Goal: Information Seeking & Learning: Check status

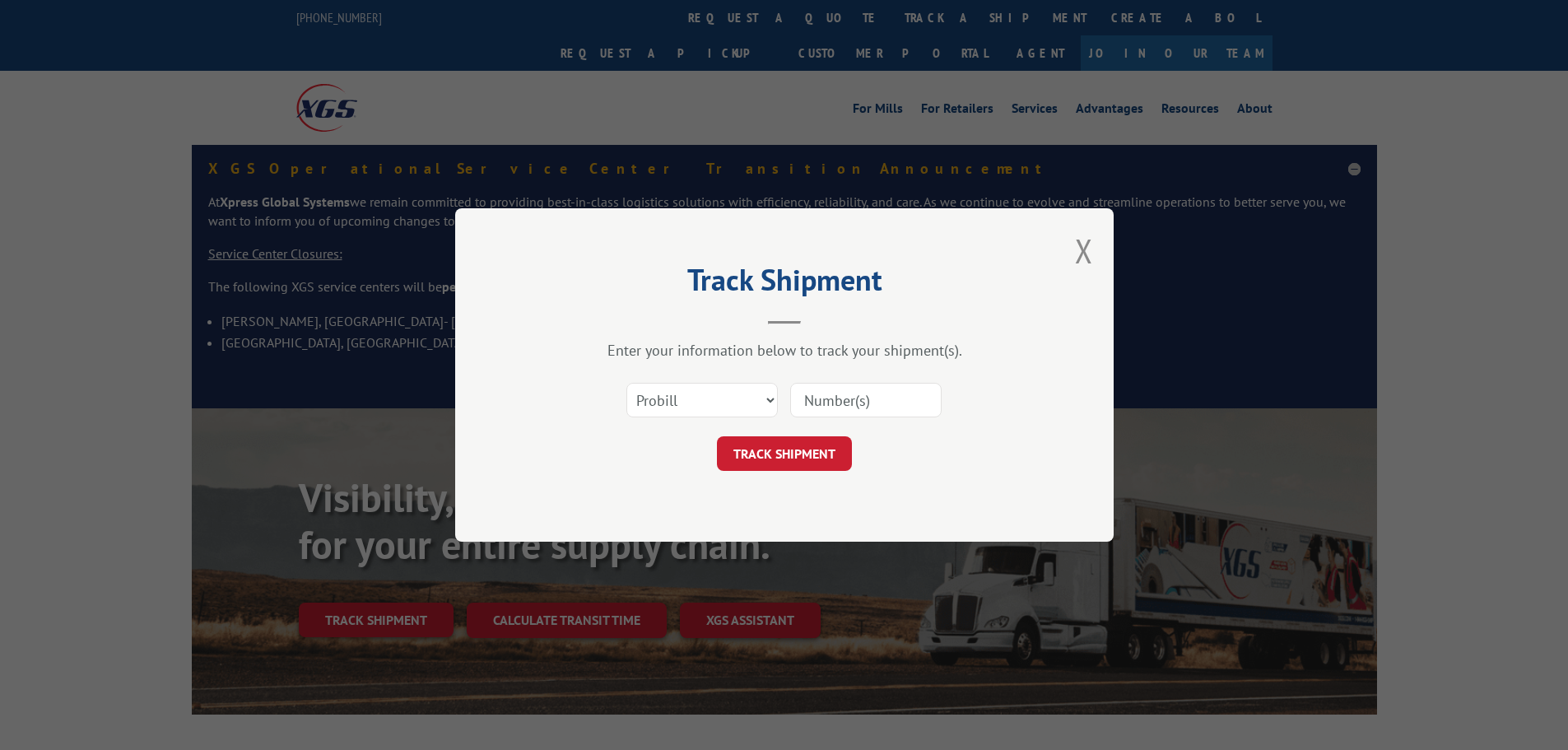
click at [863, 402] on input at bounding box center [865, 400] width 151 height 35
type input "17554592"
click button "TRACK SHIPMENT" at bounding box center [784, 454] width 135 height 35
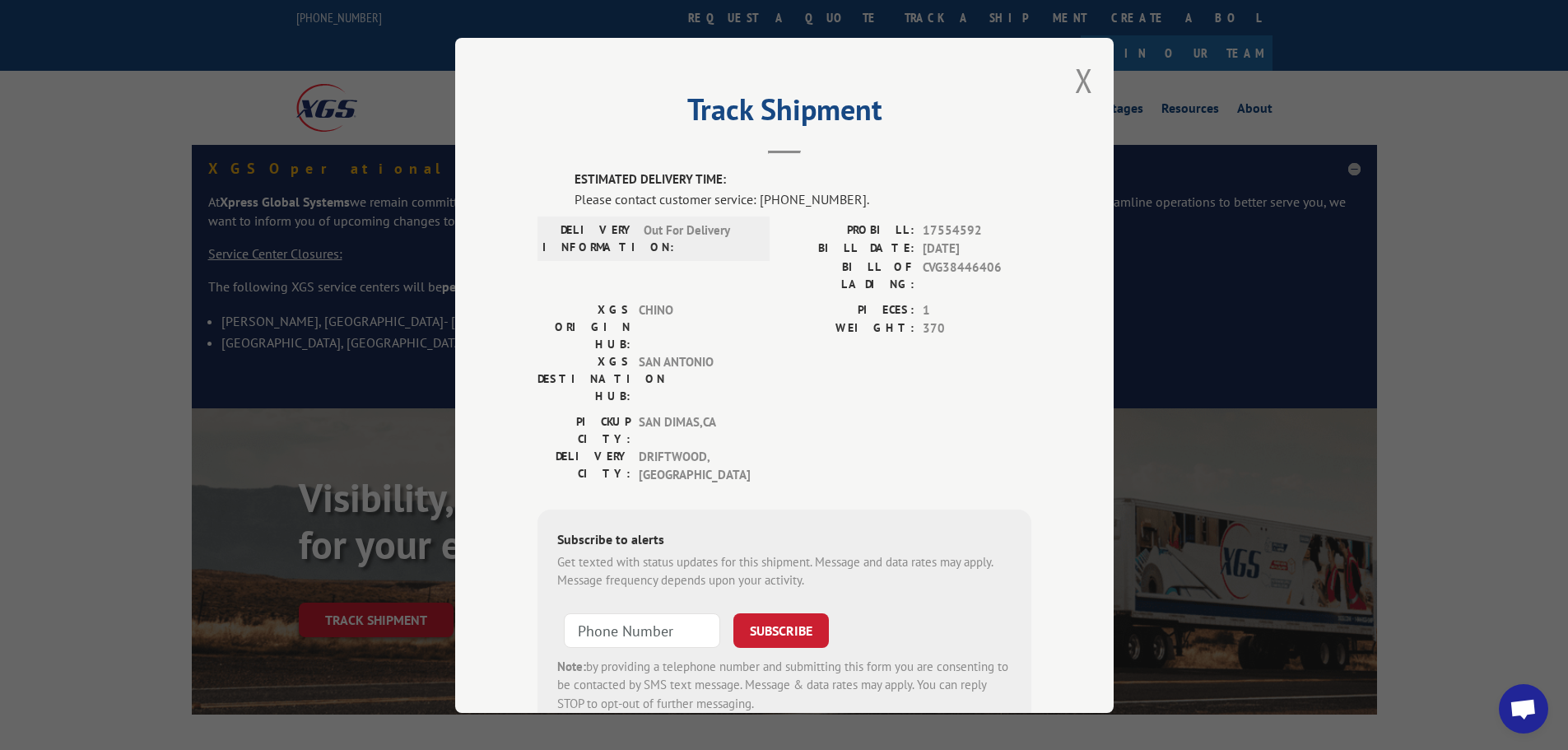
click at [1068, 76] on div "Track Shipment ESTIMATED DELIVERY TIME: Please contact customer service: (844) …" at bounding box center [785, 376] width 658 height 675
click at [1075, 79] on button "Close modal" at bounding box center [1084, 80] width 18 height 43
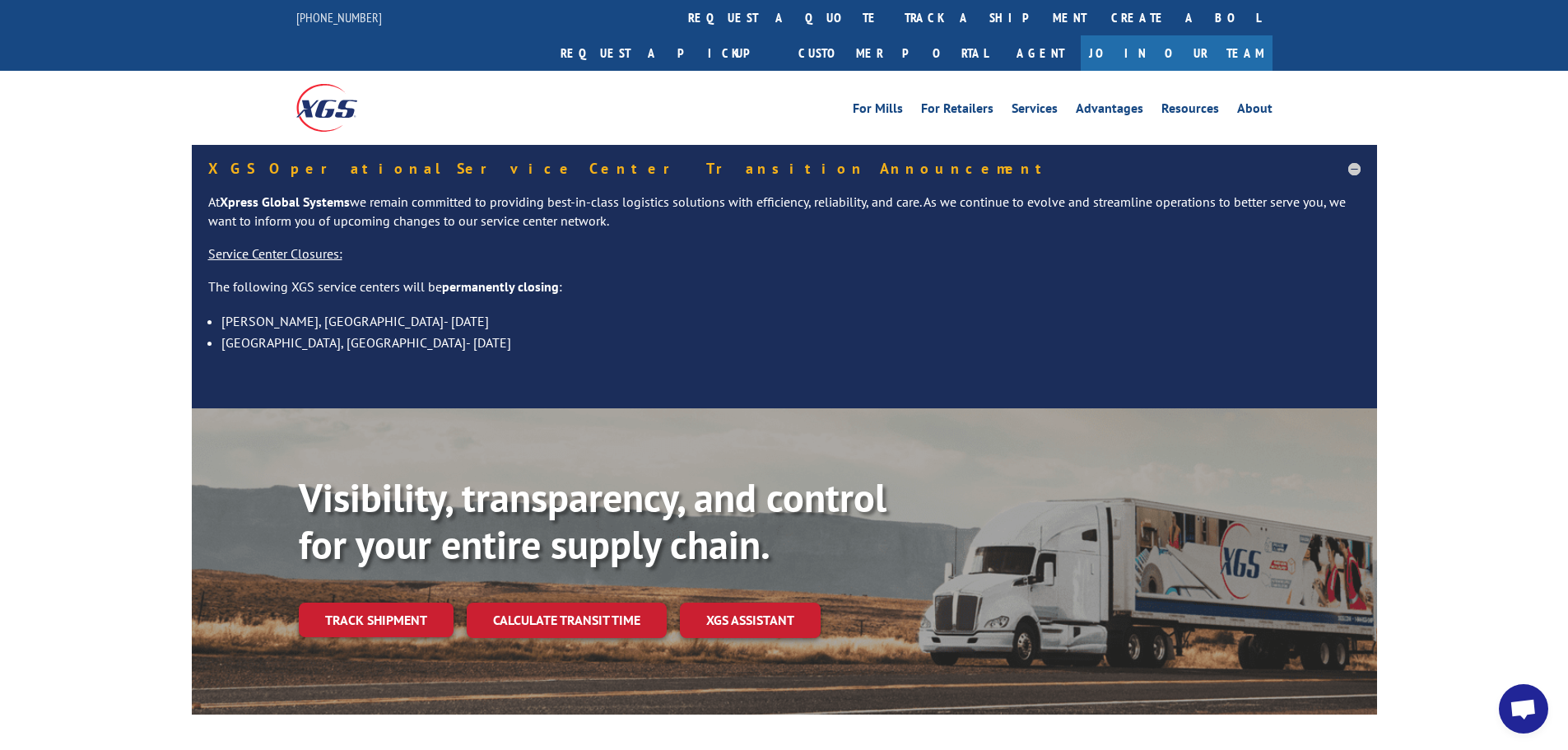
drag, startPoint x: 742, startPoint y: 19, endPoint x: 799, endPoint y: 57, distance: 68.5
click at [892, 19] on link "track a shipment" at bounding box center [995, 17] width 207 height 36
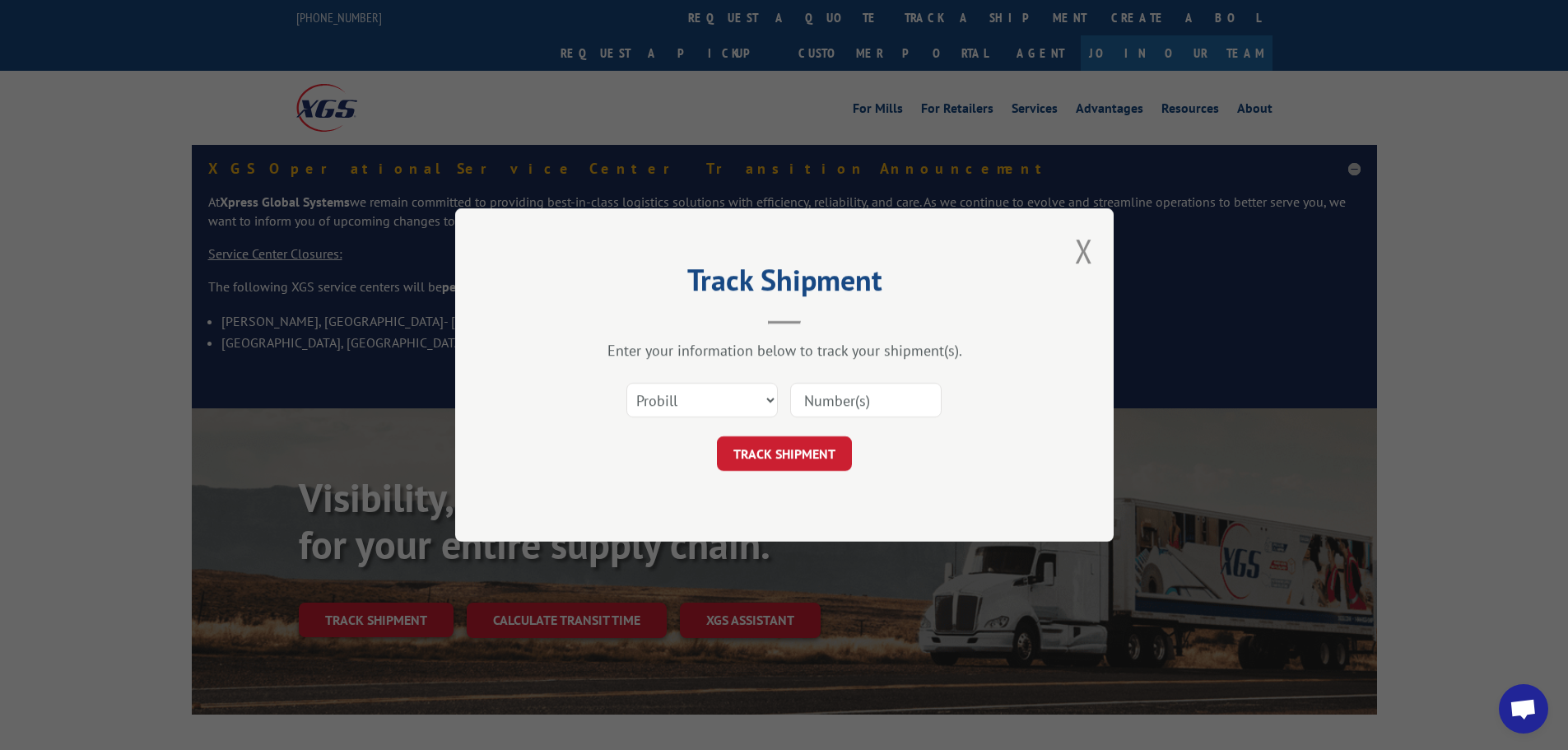
drag, startPoint x: 846, startPoint y: 399, endPoint x: 834, endPoint y: 405, distance: 13.4
click at [835, 404] on input at bounding box center [865, 400] width 151 height 35
type input "17565767"
click button "TRACK SHIPMENT" at bounding box center [784, 454] width 135 height 35
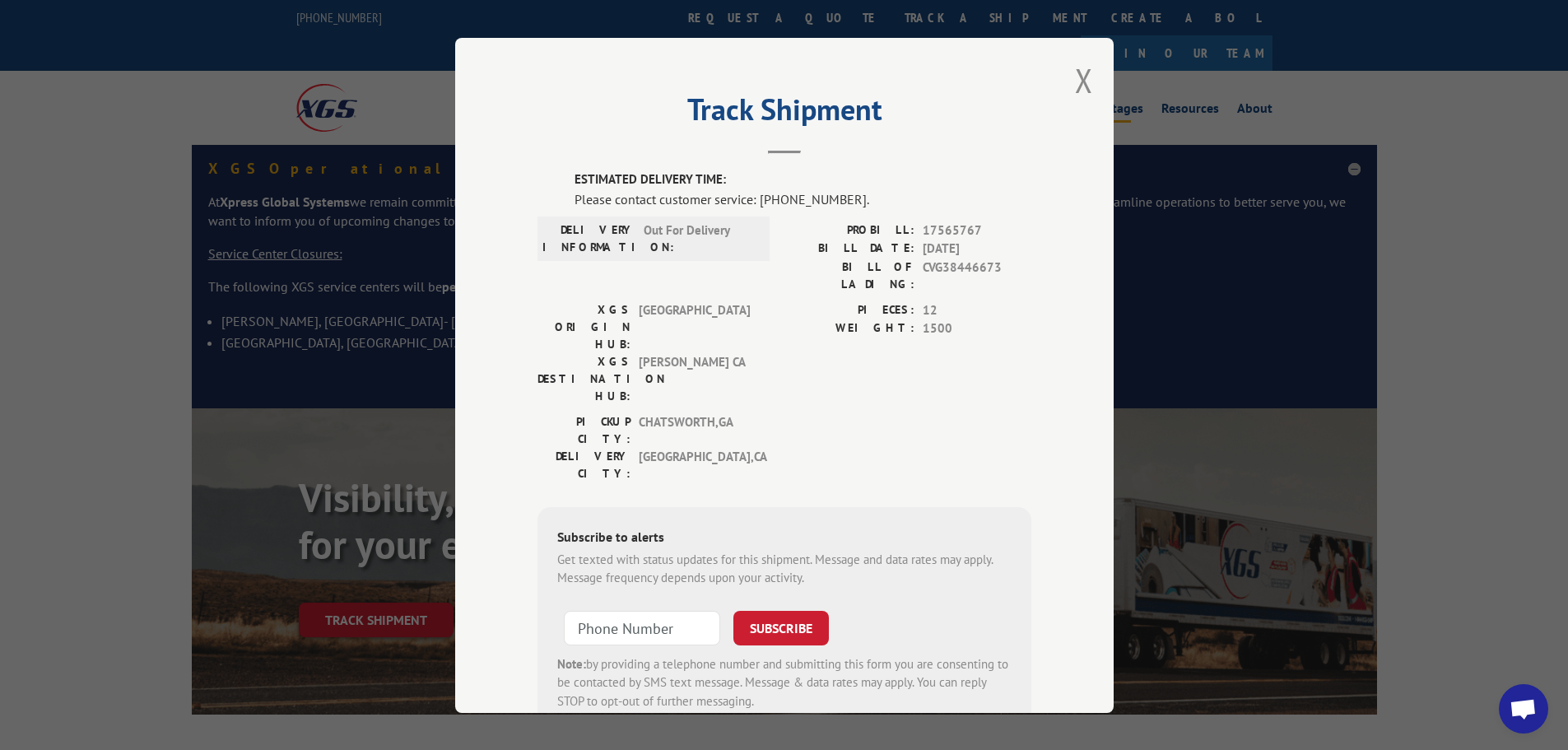
click at [1079, 76] on button "Close modal" at bounding box center [1084, 80] width 18 height 43
